Goal: Find specific page/section

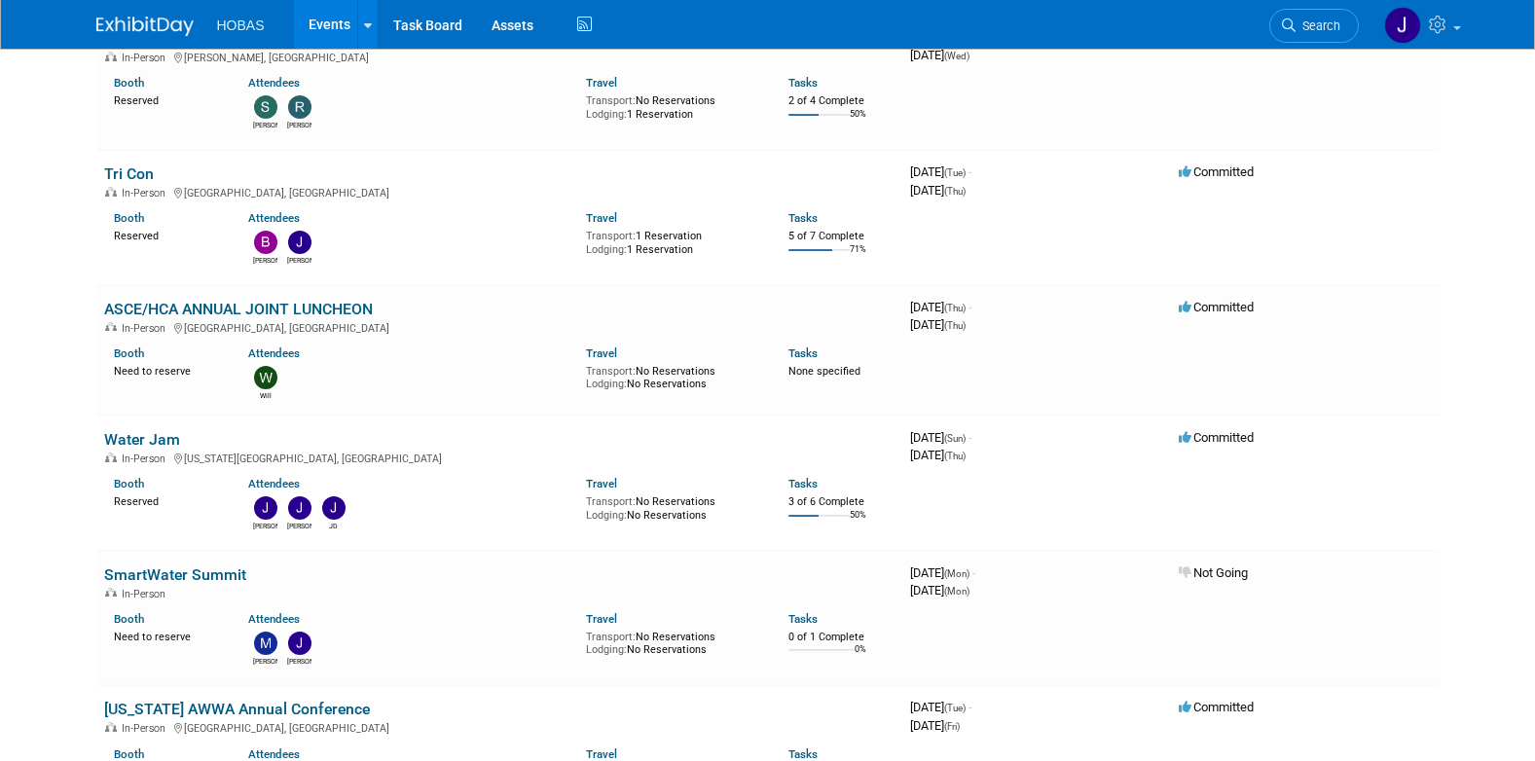
scroll to position [195, 0]
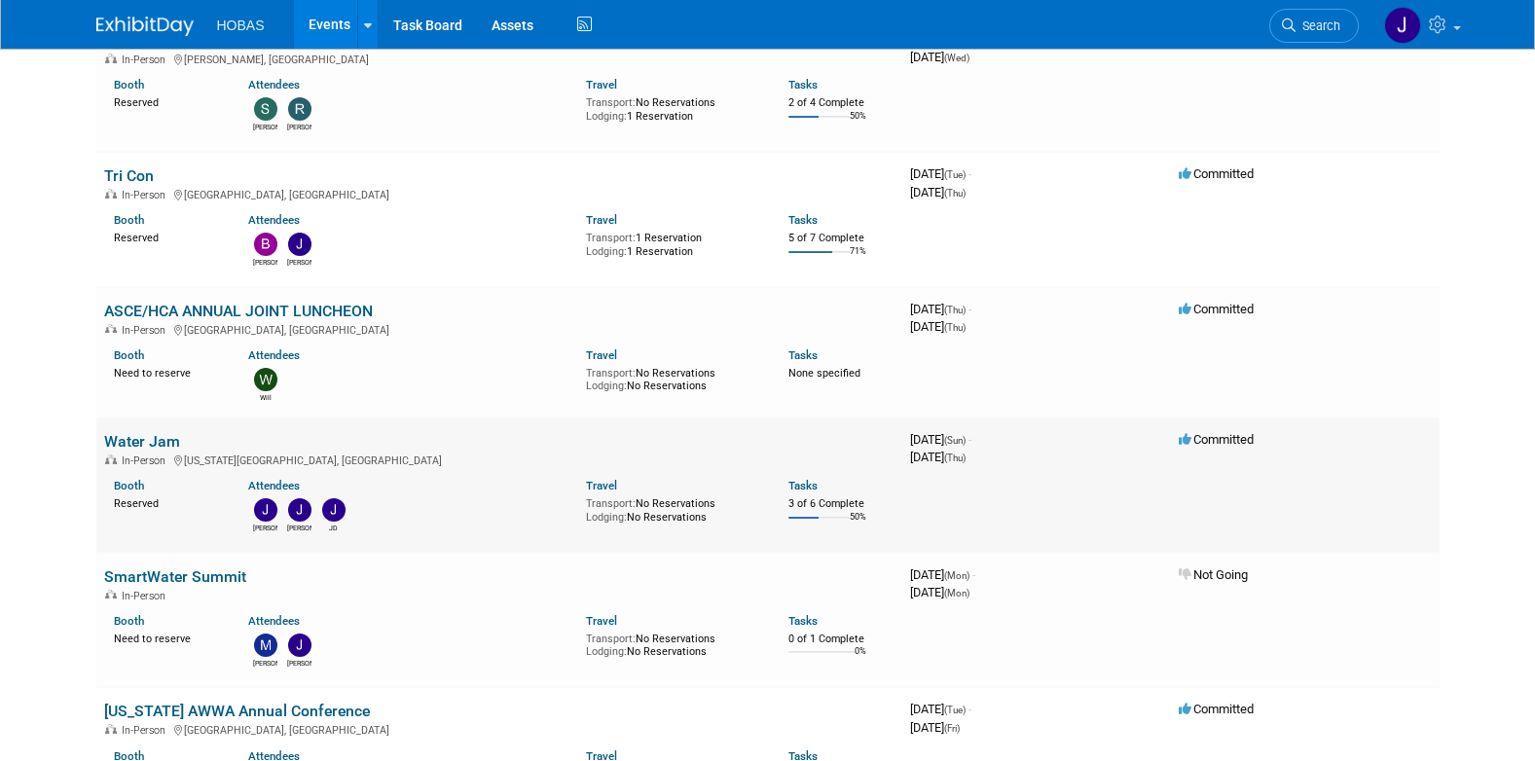
click at [126, 443] on link "Water Jam" at bounding box center [142, 441] width 76 height 18
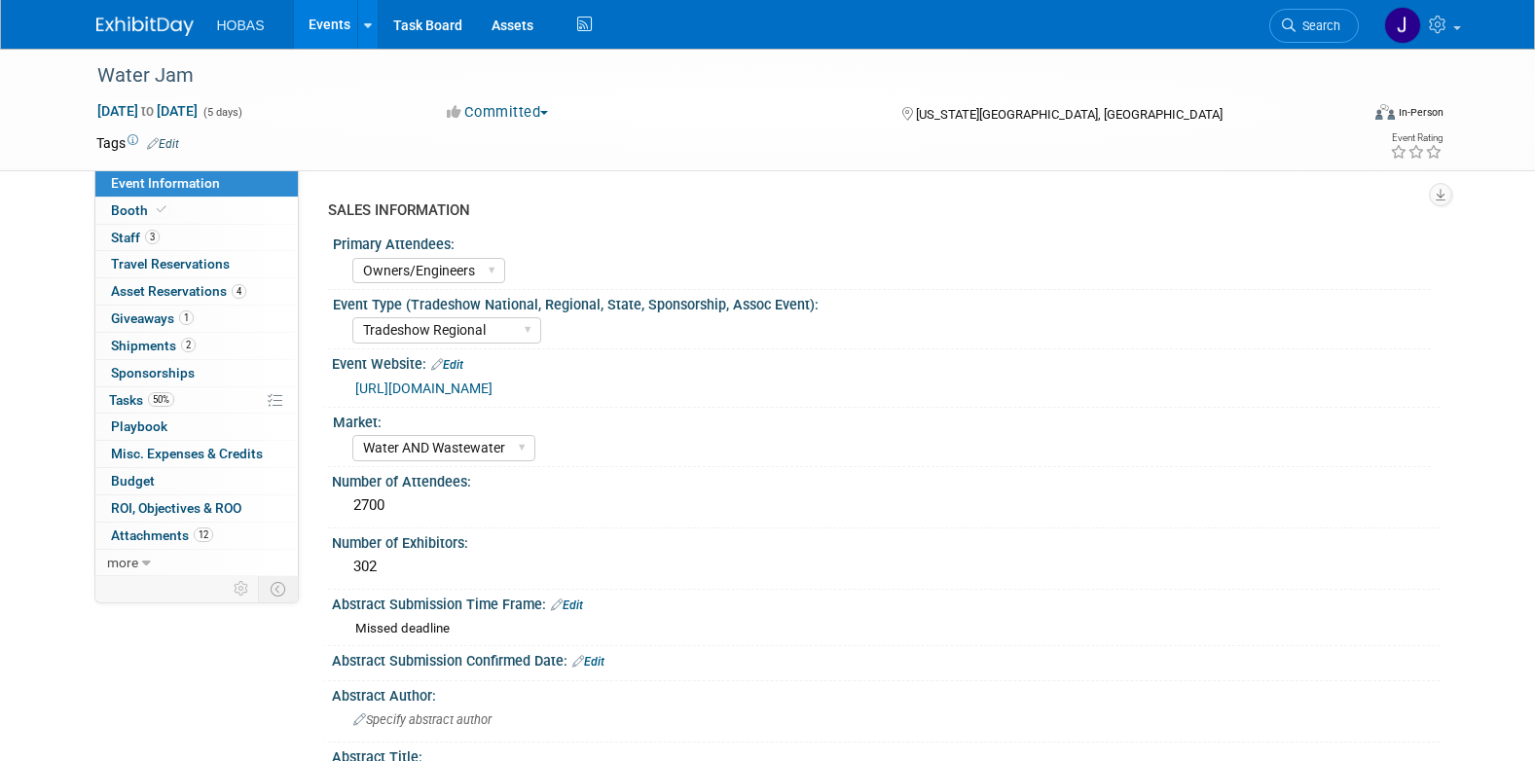
select select "Owners/Engineers"
select select "Tradeshow Regional"
select select "Water AND Wastewater"
select select "Exhibiting"
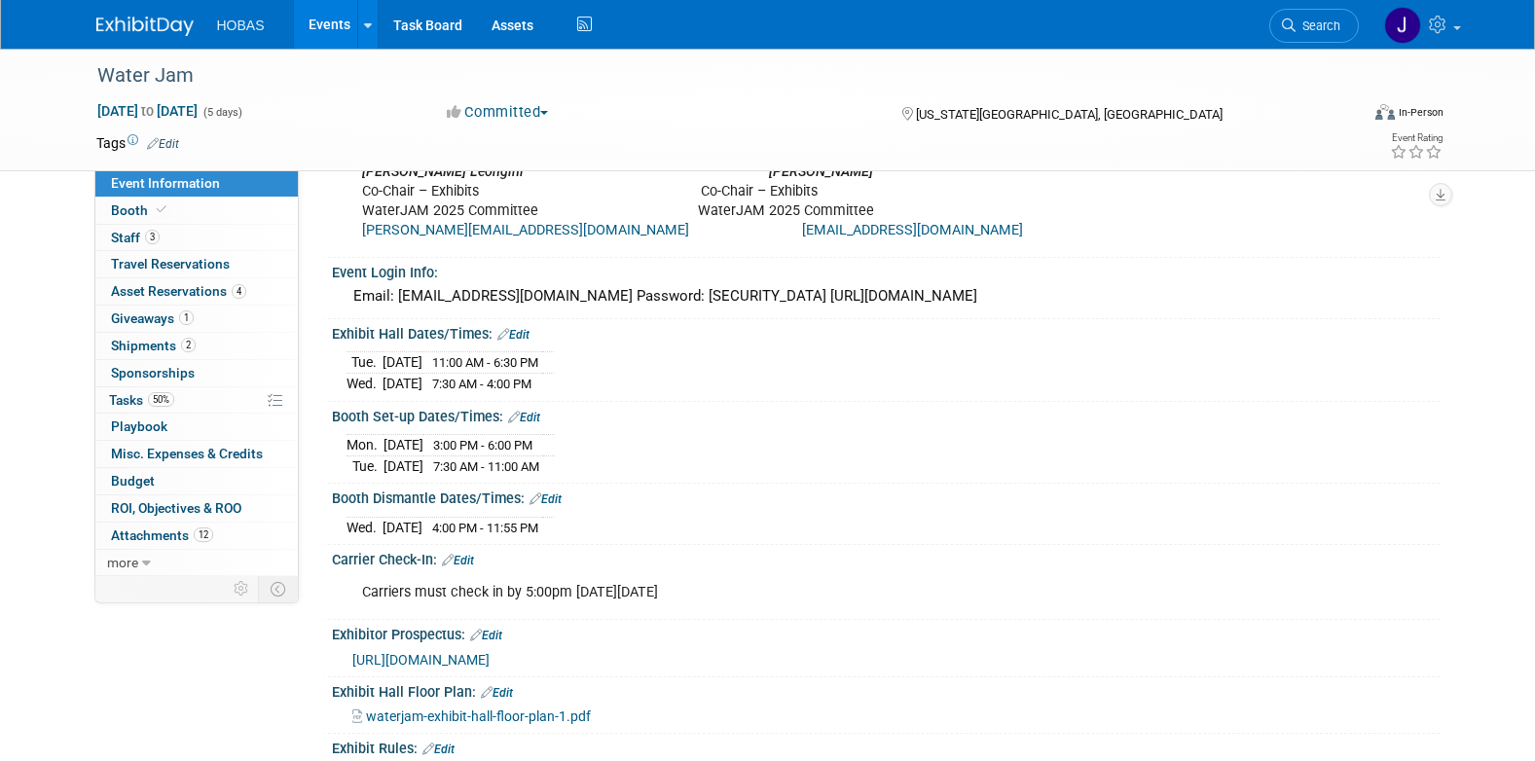
scroll to position [1370, 0]
